Goal: Find specific page/section: Find specific page/section

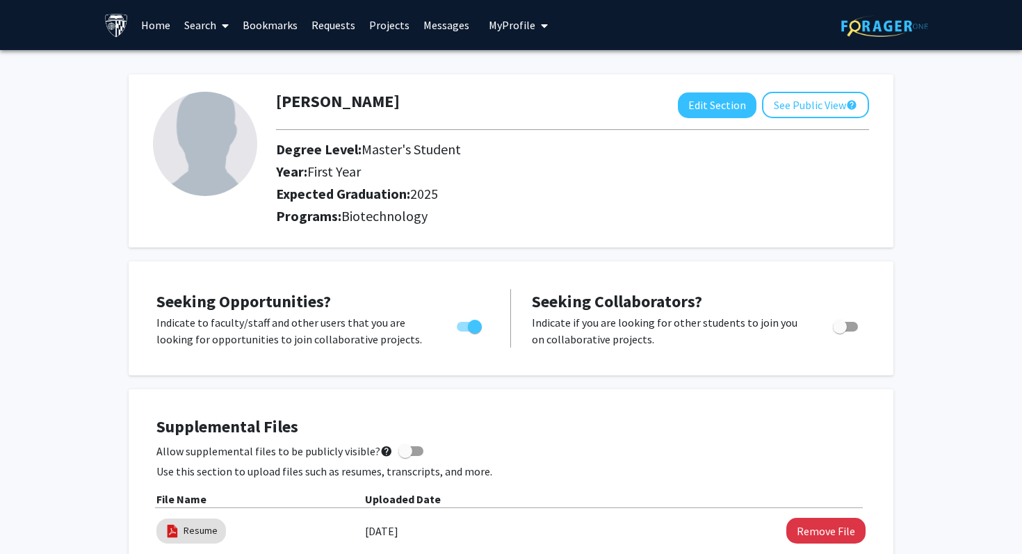
click at [270, 21] on link "Bookmarks" at bounding box center [270, 25] width 69 height 49
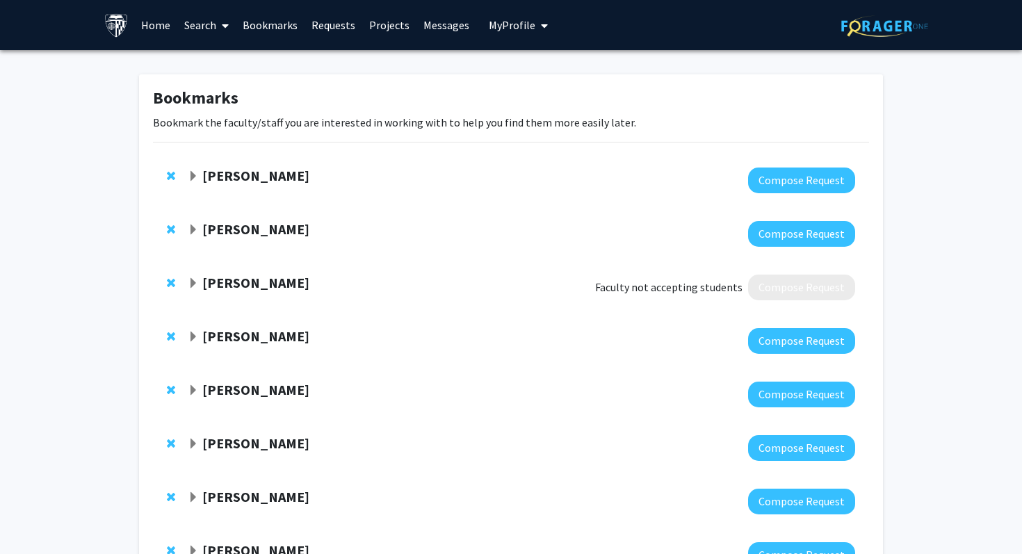
click at [193, 221] on div "[PERSON_NAME]" at bounding box center [338, 229] width 300 height 17
click at [193, 231] on span "Expand Harrison Bai Bookmark" at bounding box center [193, 230] width 11 height 11
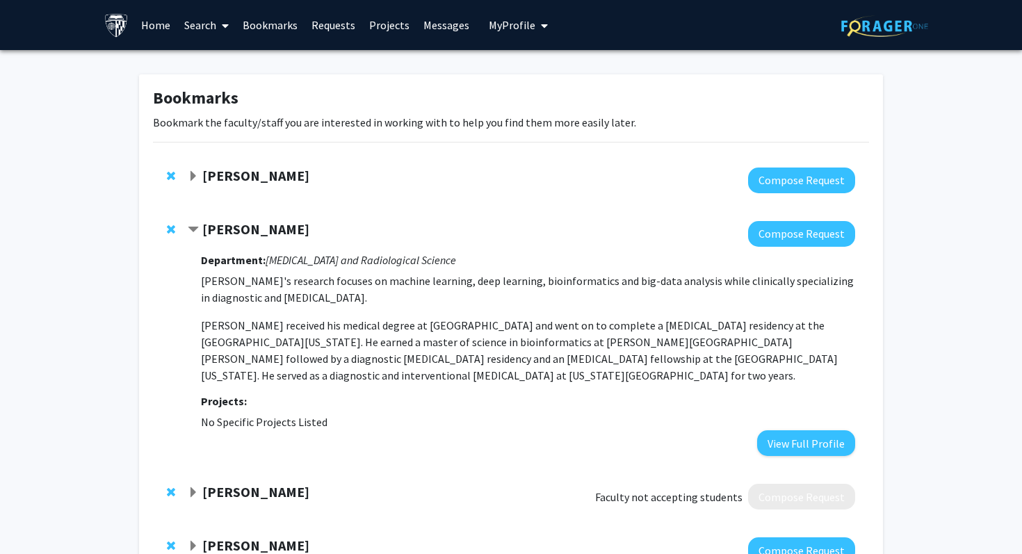
click at [193, 229] on span "Contract Harrison Bai Bookmark" at bounding box center [193, 230] width 11 height 11
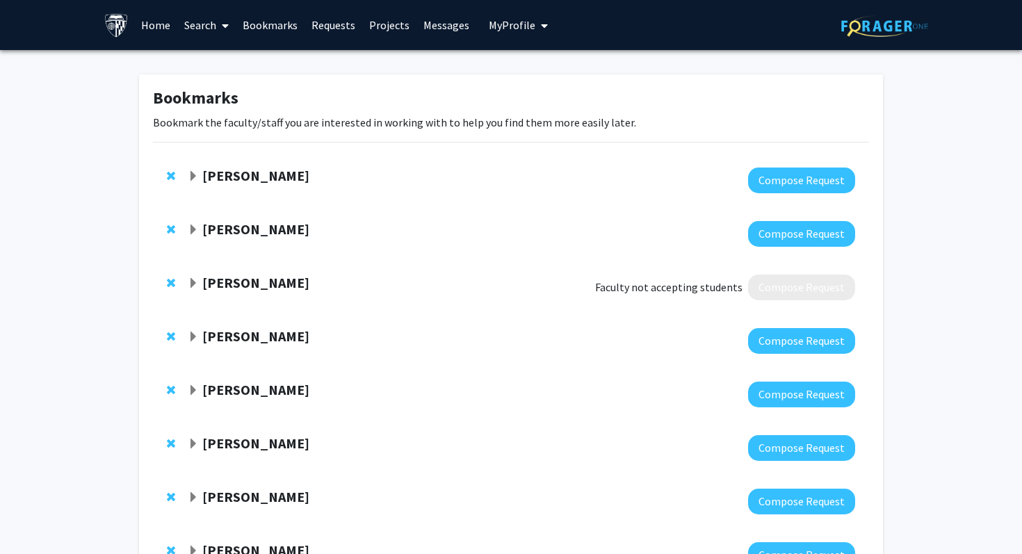
click at [149, 22] on link "Home" at bounding box center [155, 25] width 43 height 49
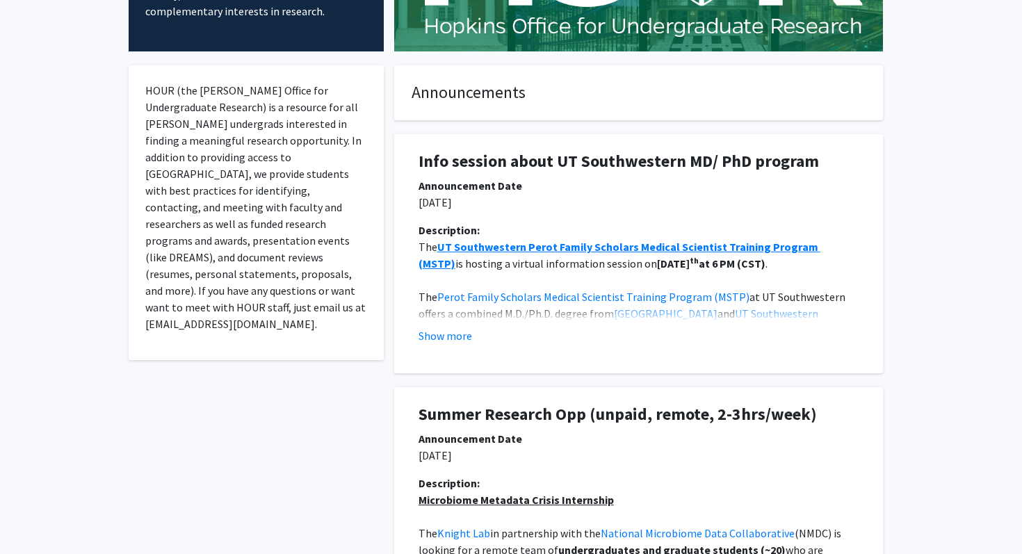
scroll to position [385, 0]
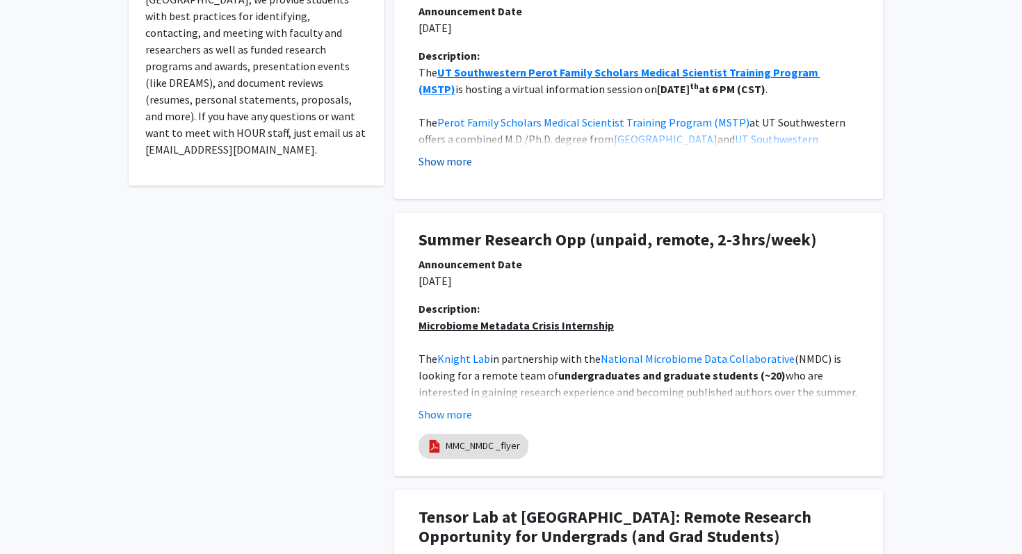
click at [432, 156] on button "Show more" at bounding box center [446, 161] width 54 height 17
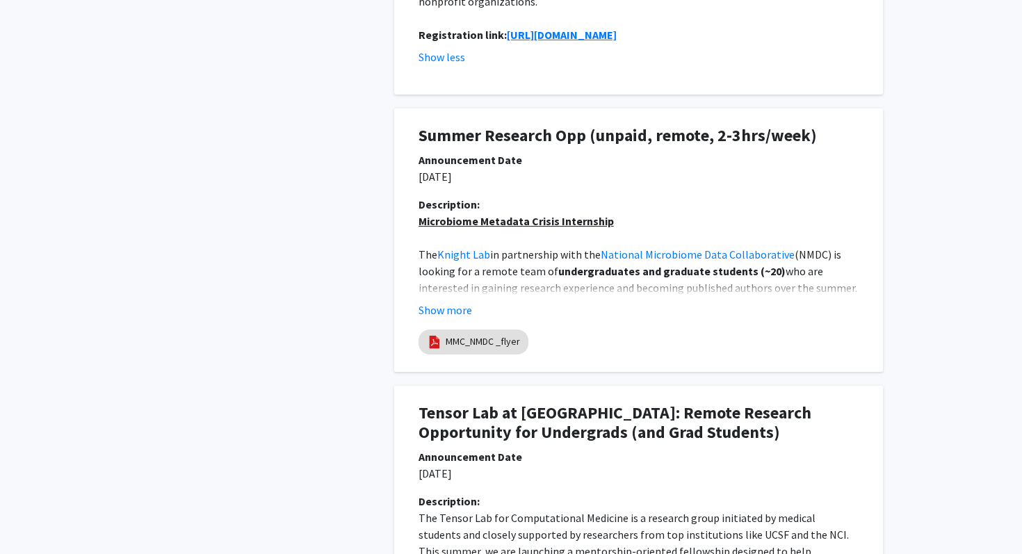
scroll to position [608, 0]
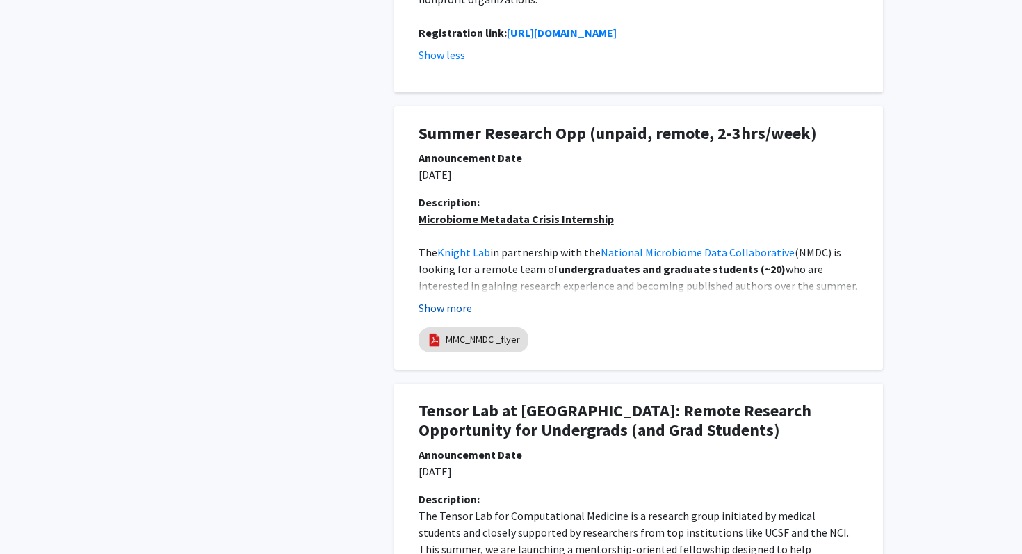
click at [446, 300] on button "Show more" at bounding box center [446, 308] width 54 height 17
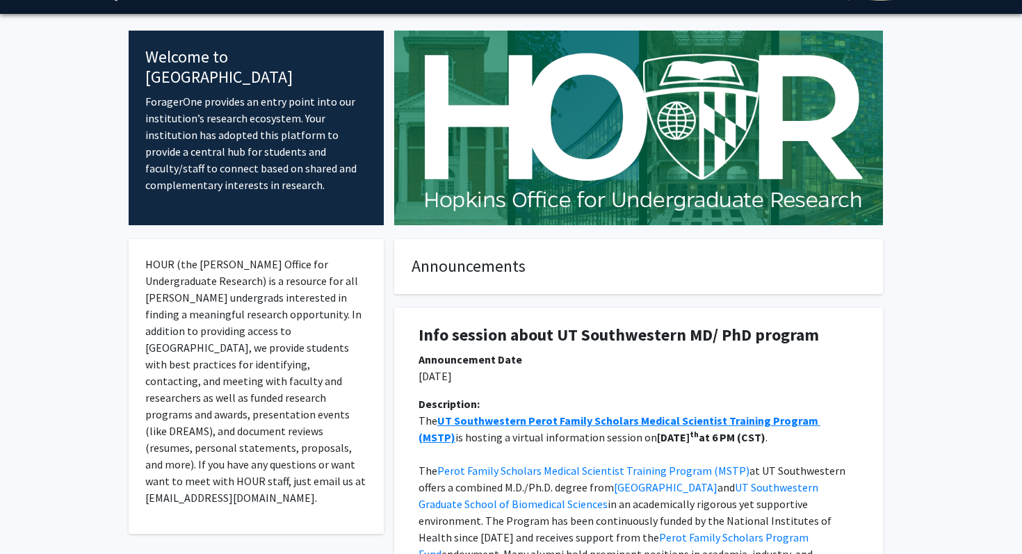
scroll to position [0, 0]
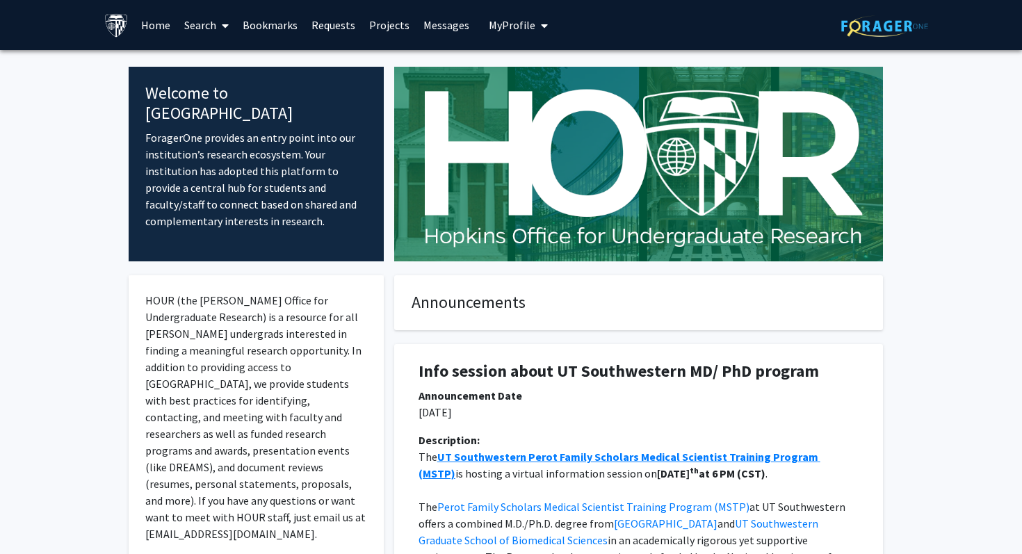
click at [200, 21] on link "Search" at bounding box center [206, 25] width 58 height 49
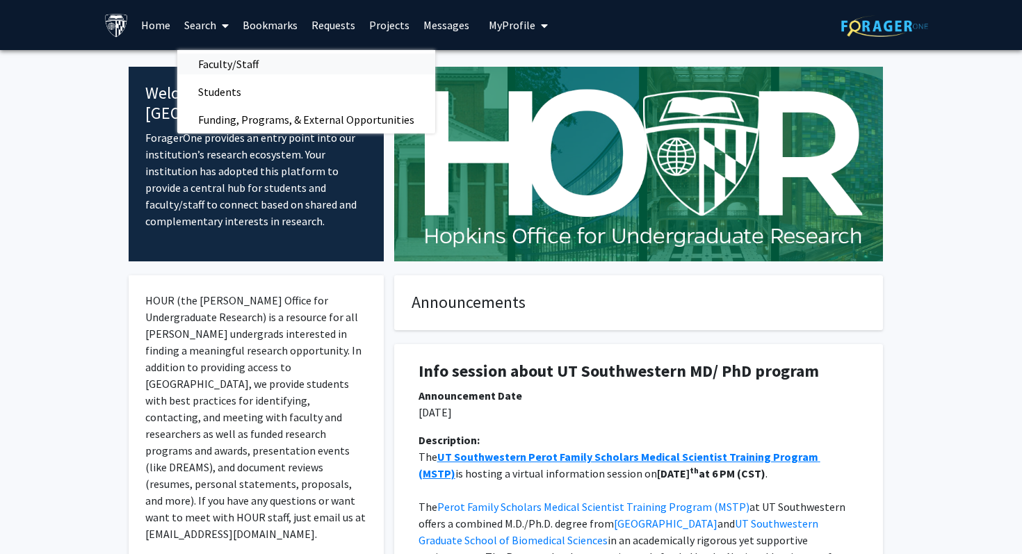
click at [212, 63] on span "Faculty/Staff" at bounding box center [228, 64] width 102 height 28
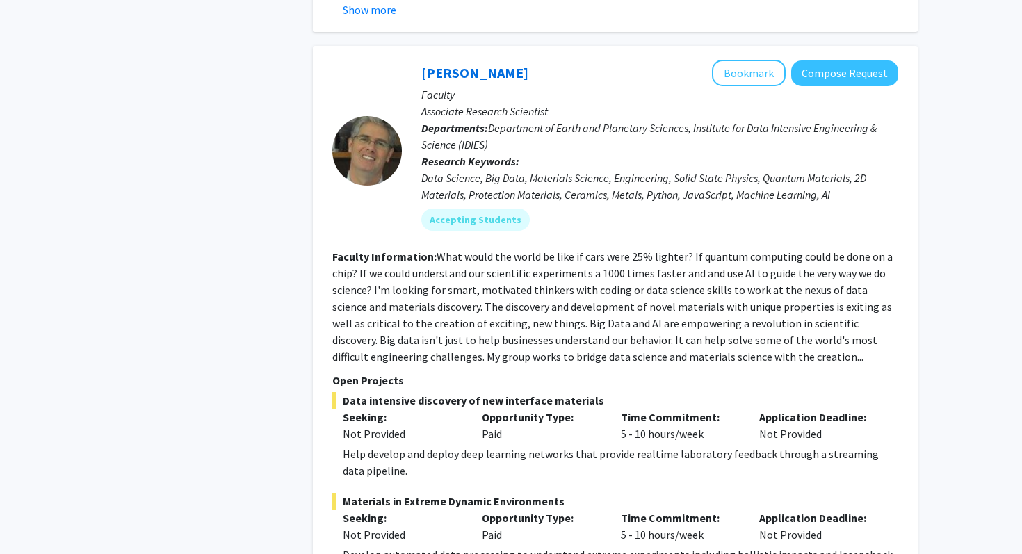
scroll to position [3432, 0]
